Goal: Information Seeking & Learning: Learn about a topic

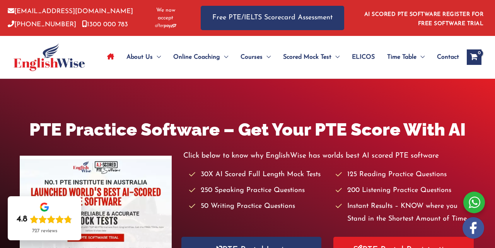
click at [107, 53] on icon "Site Navigation: Main Menu" at bounding box center [110, 56] width 7 height 6
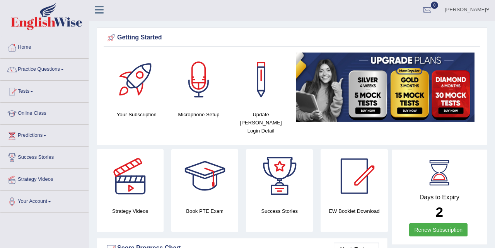
scroll to position [0, 0]
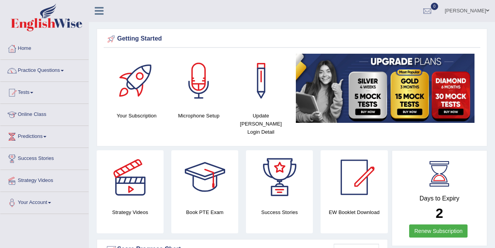
click at [63, 71] on link "Practice Questions" at bounding box center [44, 69] width 88 height 19
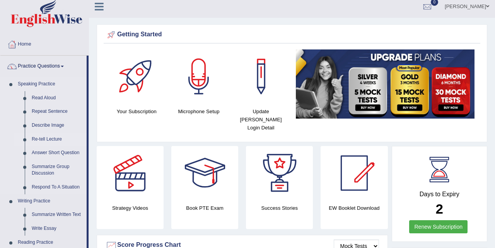
scroll to position [0, 0]
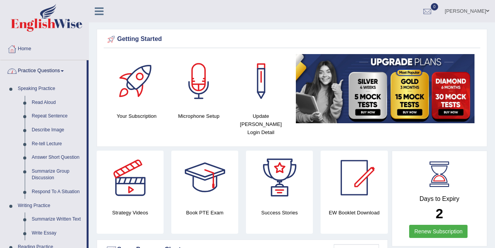
click at [97, 11] on icon at bounding box center [99, 11] width 9 height 10
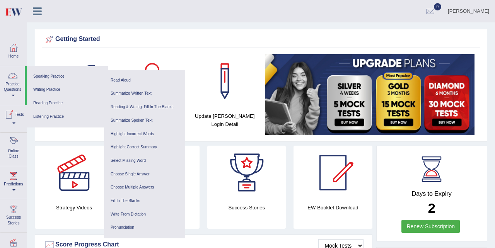
click at [16, 147] on div at bounding box center [14, 143] width 12 height 12
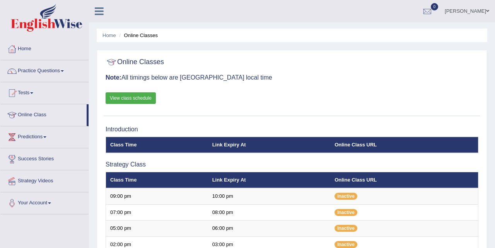
click at [127, 96] on link "View class schedule" at bounding box center [131, 98] width 50 height 12
click at [150, 35] on li "Online Classes" at bounding box center [137, 35] width 41 height 7
click at [114, 36] on link "Home" at bounding box center [109, 35] width 14 height 6
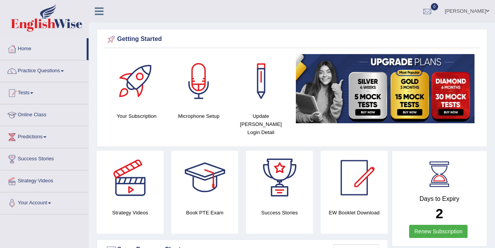
click at [99, 13] on icon at bounding box center [99, 11] width 9 height 10
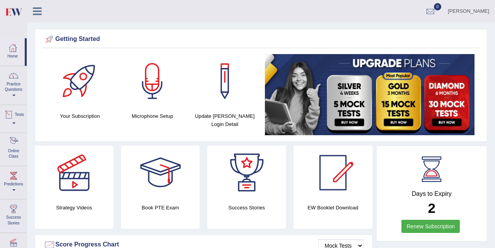
click at [15, 144] on div at bounding box center [14, 143] width 12 height 12
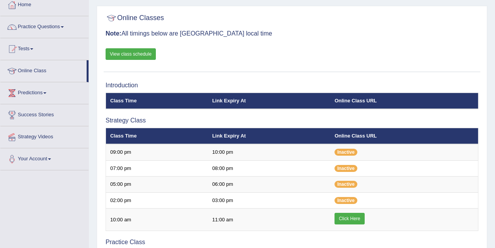
scroll to position [47, 0]
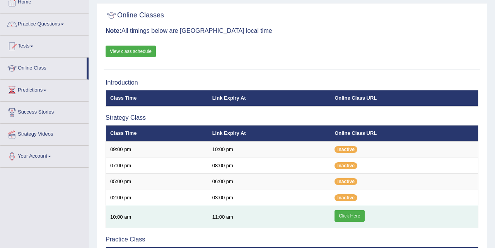
click at [351, 216] on link "Click Here" at bounding box center [349, 216] width 30 height 12
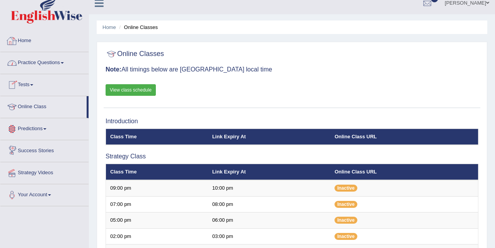
scroll to position [7, 0]
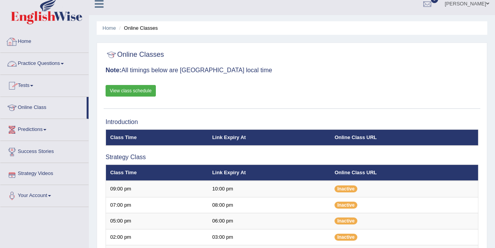
click at [29, 43] on link "Home" at bounding box center [44, 40] width 88 height 19
